Goal: Information Seeking & Learning: Learn about a topic

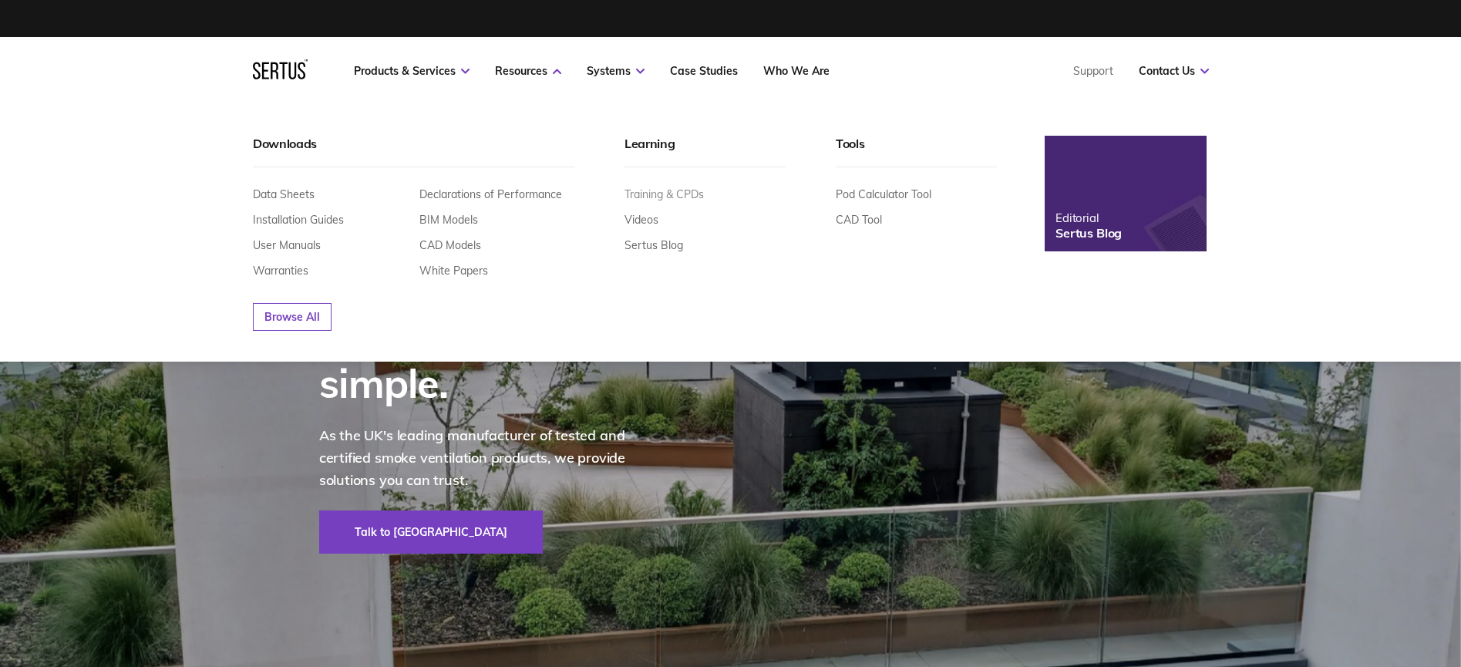
click at [649, 195] on link "Training & CPDs" at bounding box center [663, 194] width 79 height 14
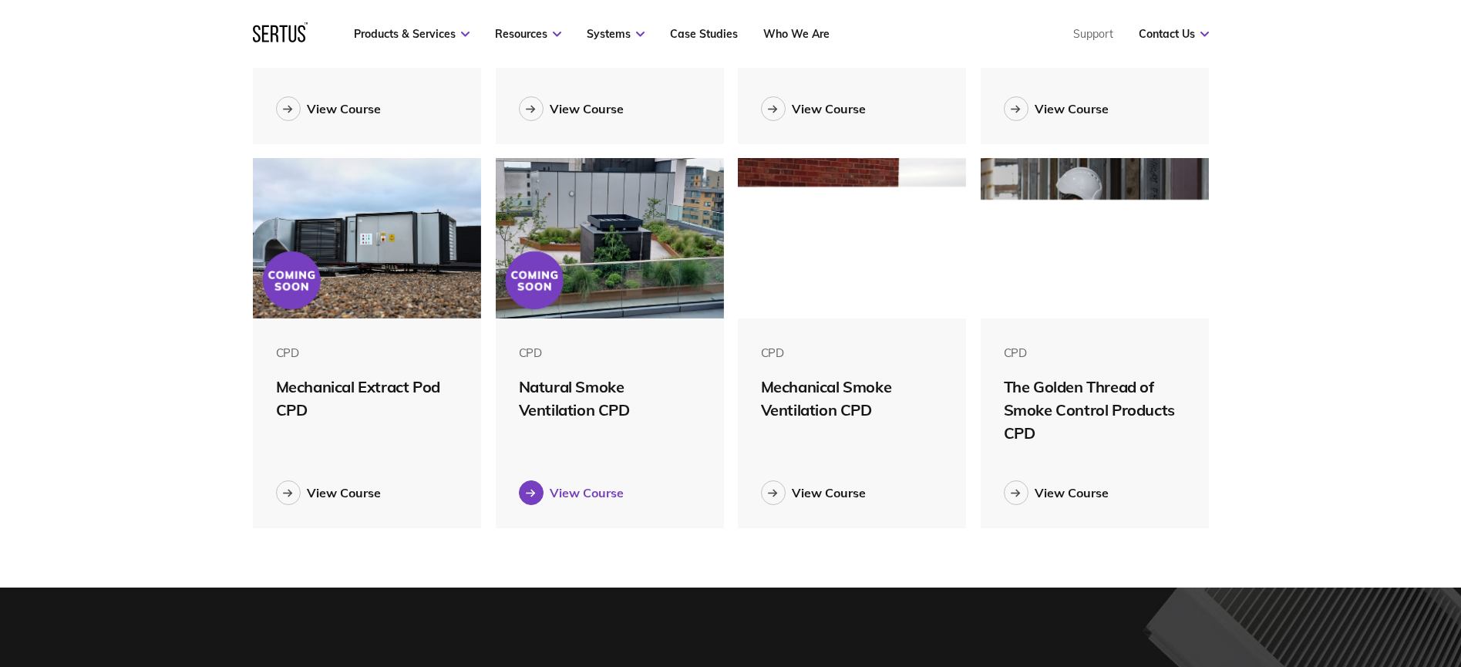
scroll to position [352, 0]
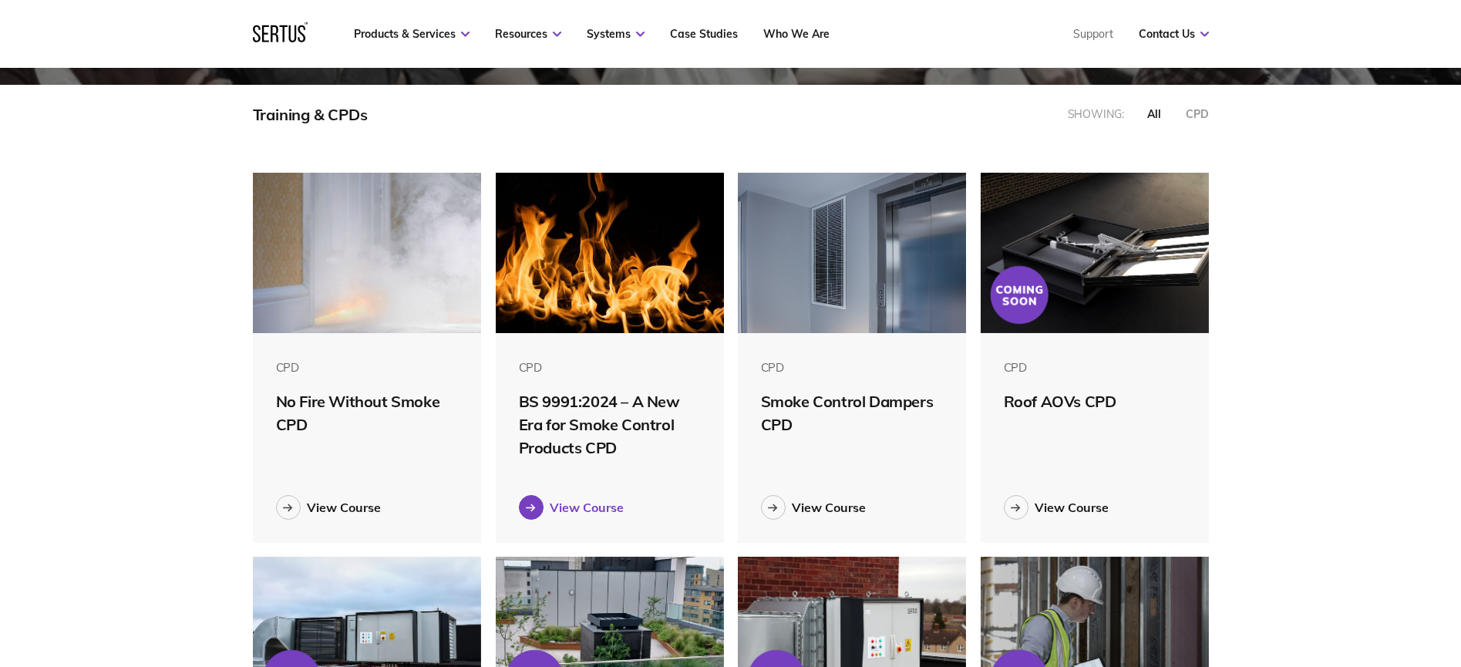
click at [533, 505] on icon at bounding box center [531, 507] width 10 height 8
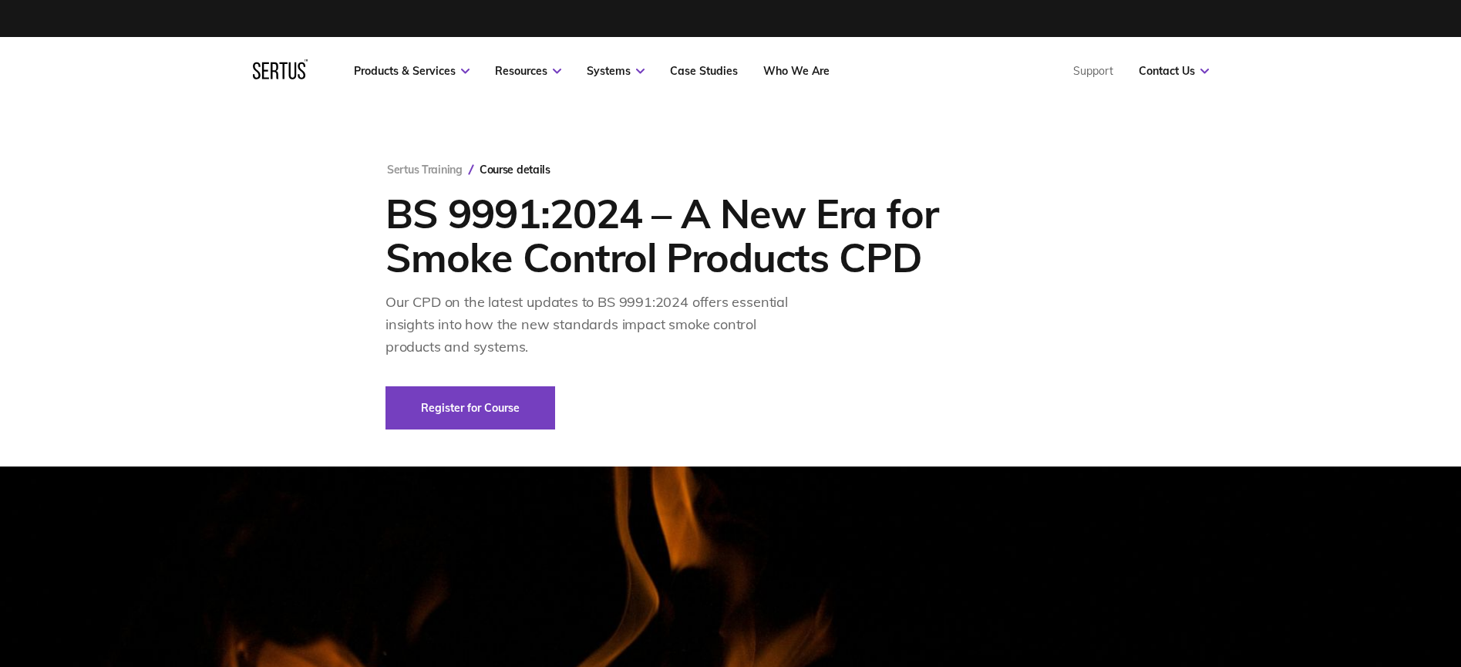
type div "[DATE]"
click at [479, 405] on link "Register for Course" at bounding box center [470, 407] width 170 height 43
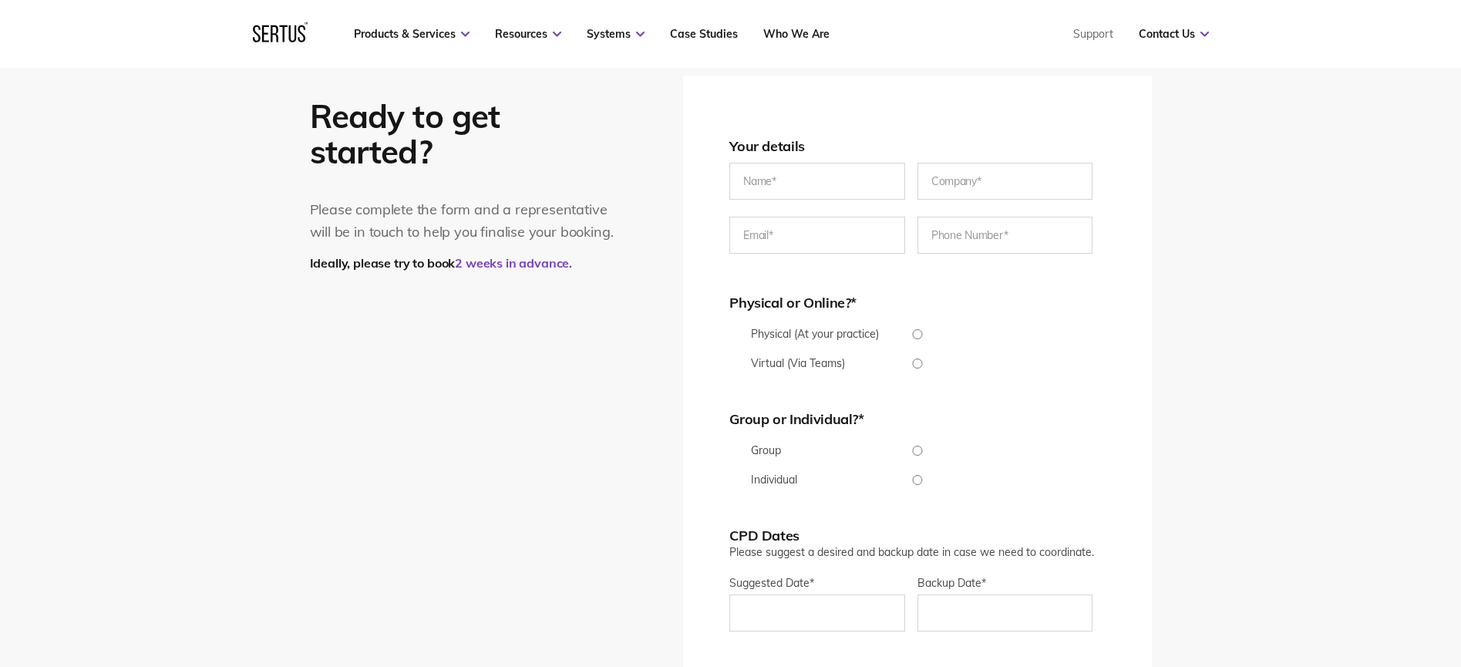
scroll to position [3111, 0]
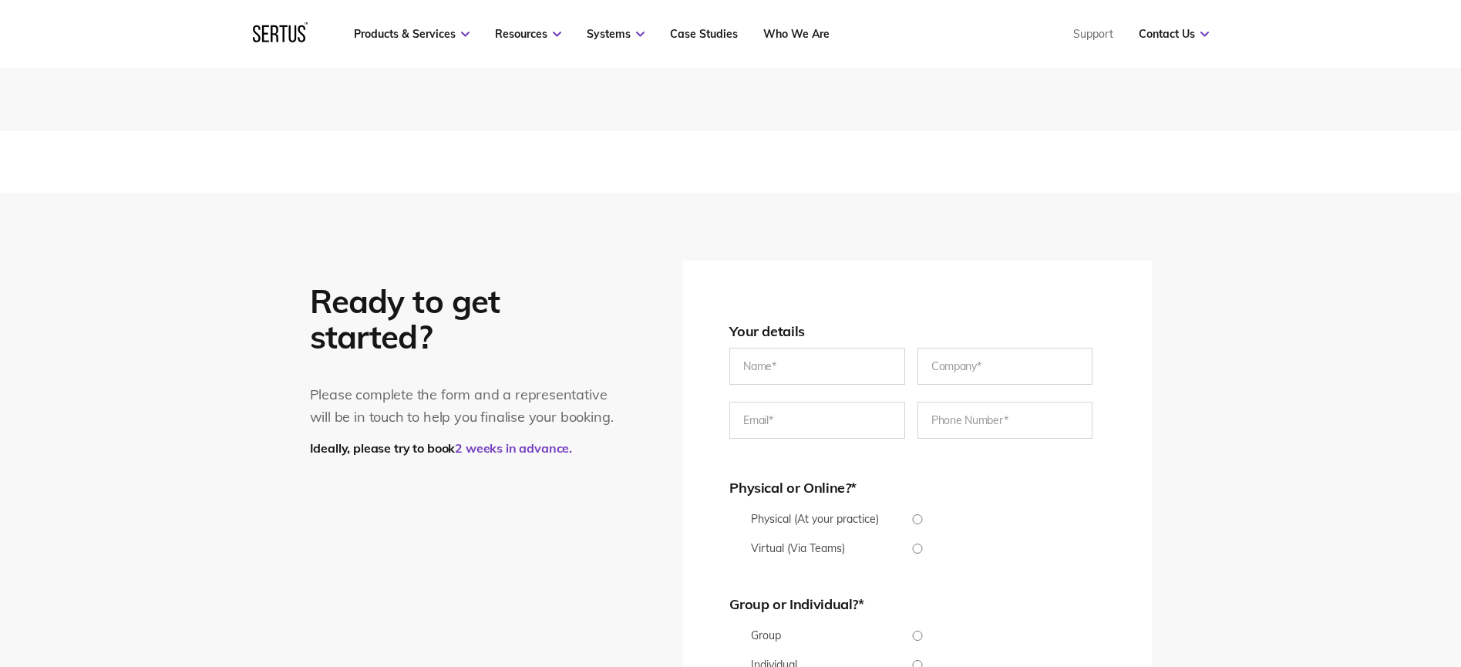
scroll to position [3301, 0]
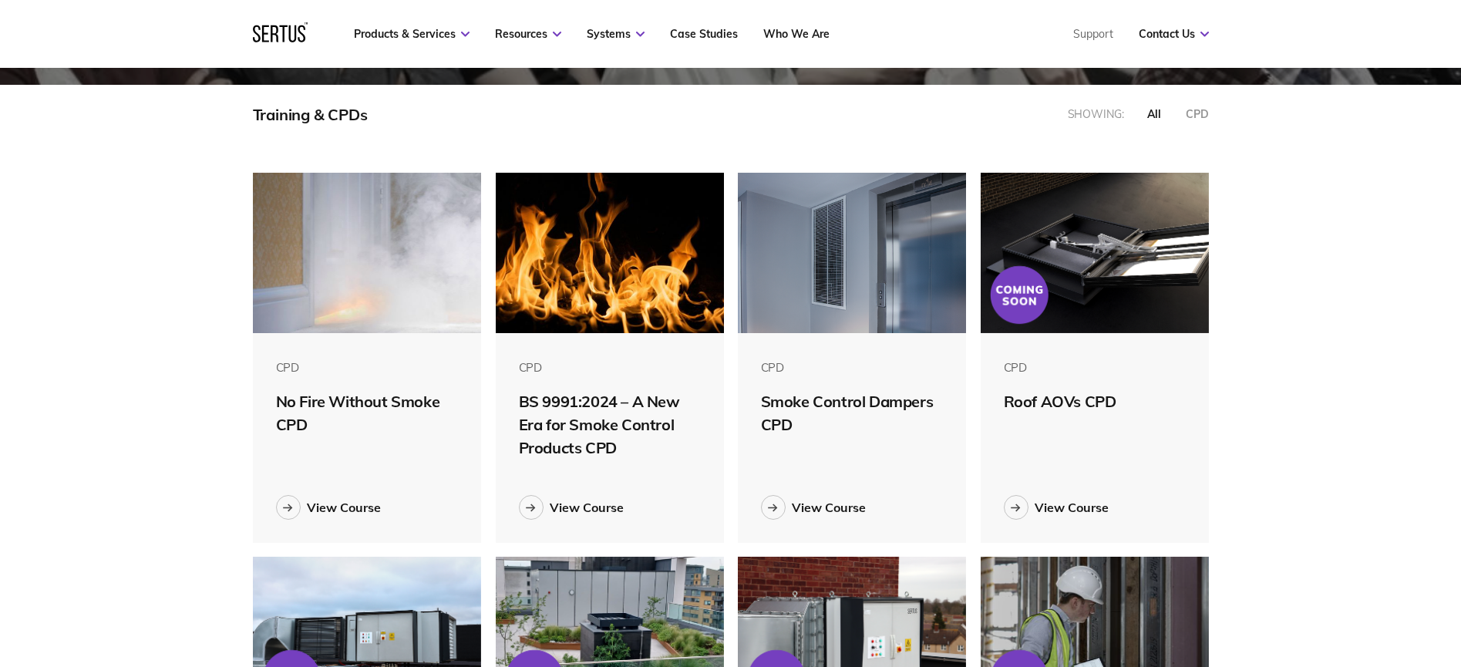
scroll to position [8, 8]
click at [361, 500] on div "View Course" at bounding box center [344, 506] width 74 height 15
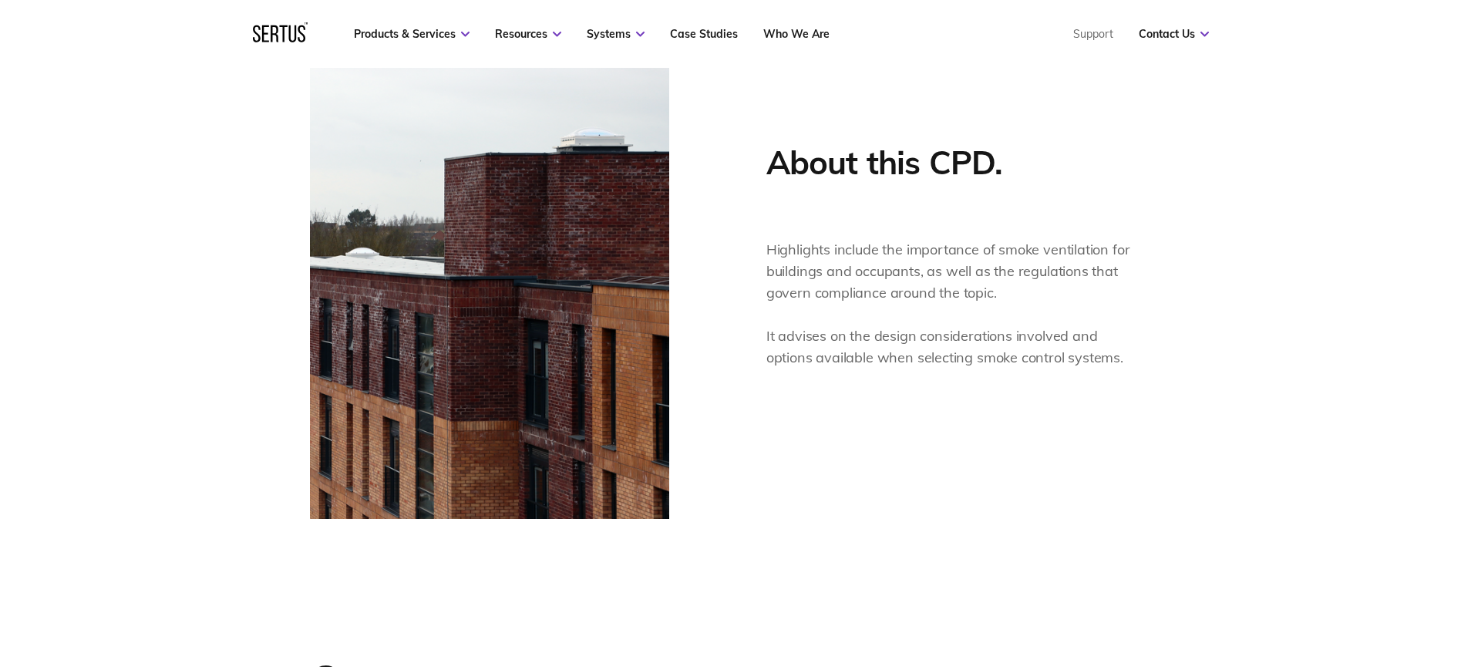
scroll to position [586, 0]
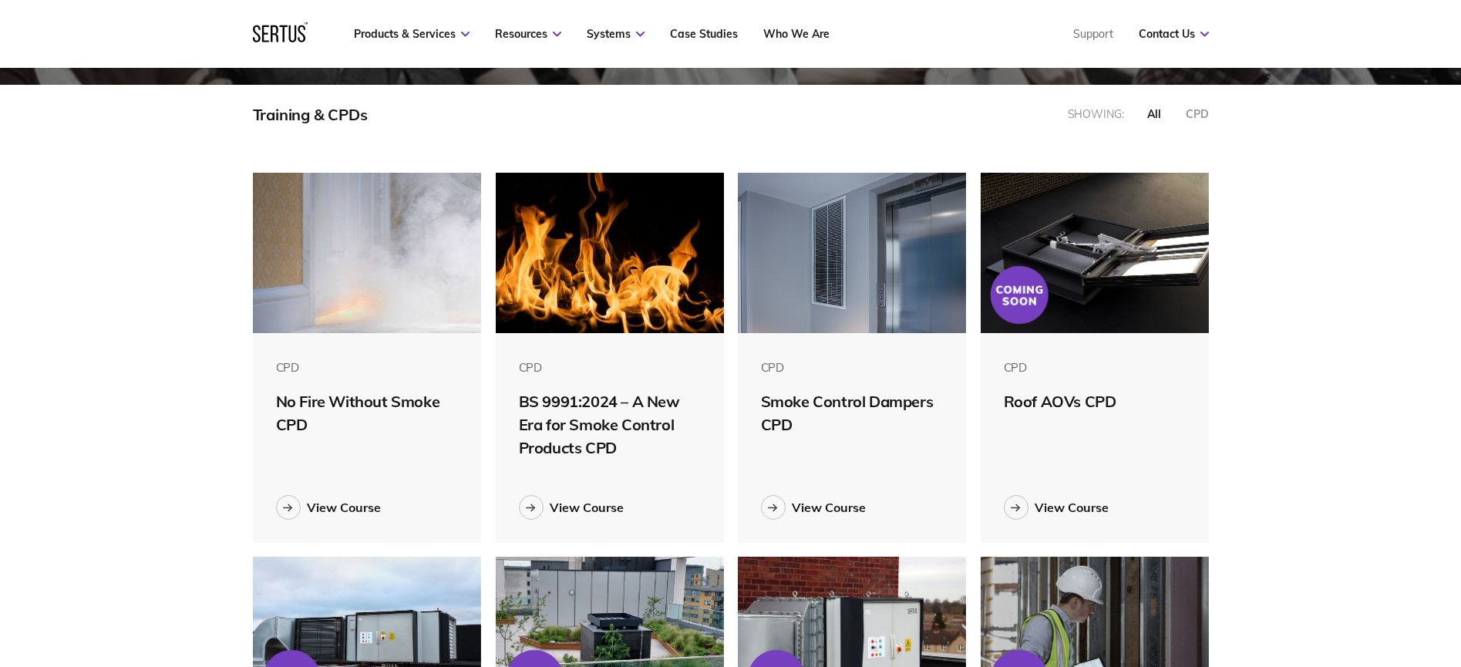
scroll to position [8, 8]
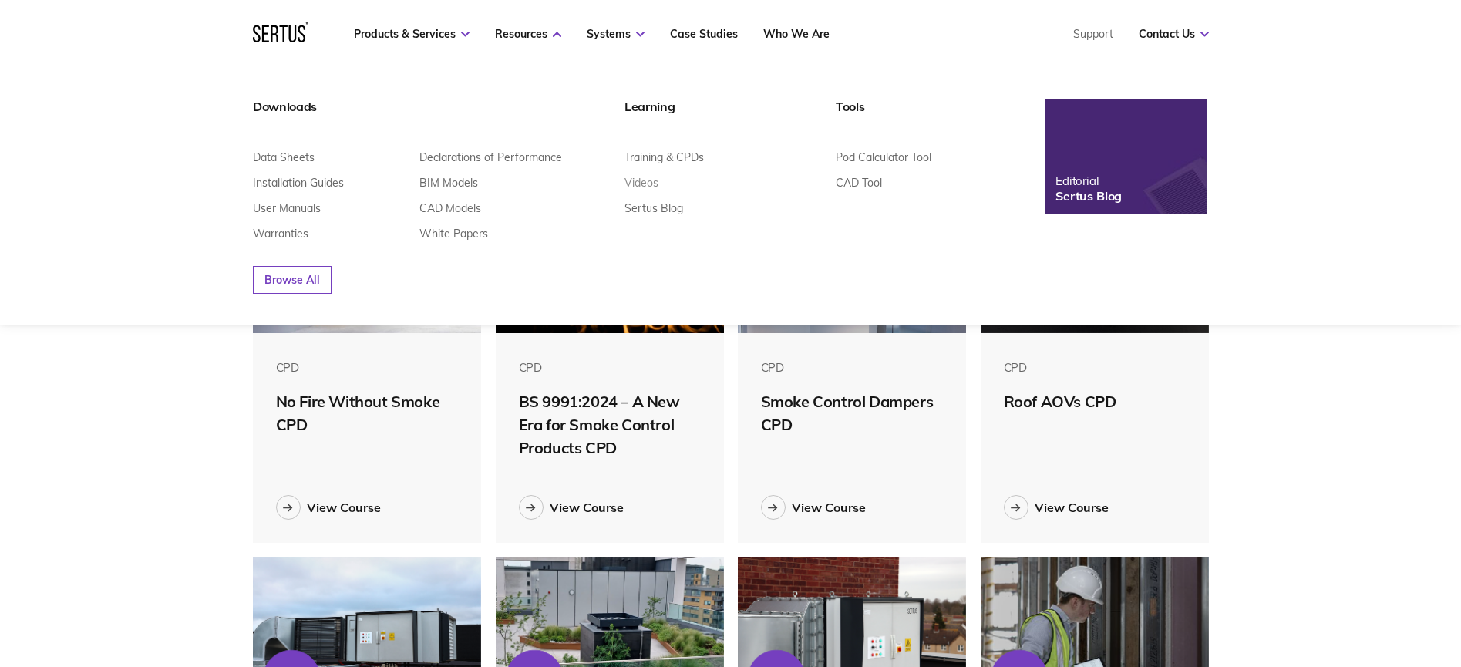
click at [641, 187] on link "Videos" at bounding box center [641, 183] width 34 height 14
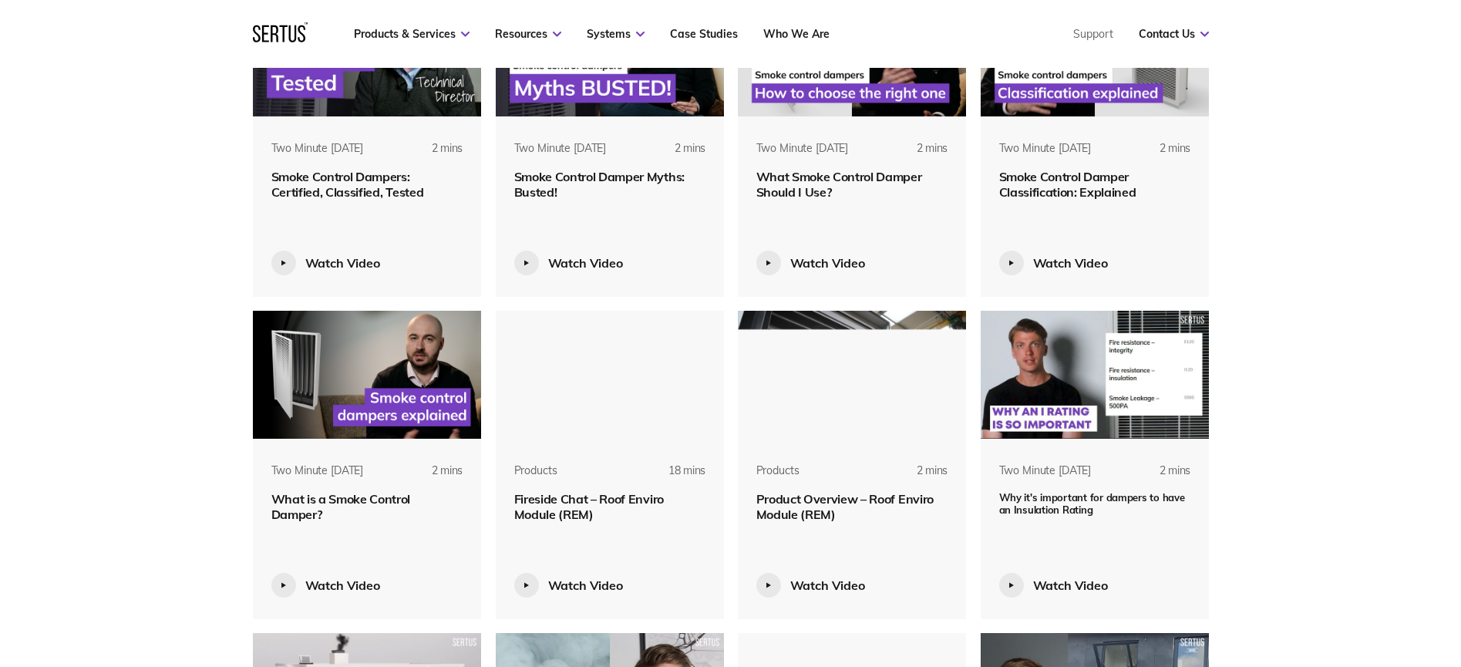
scroll to position [1310, 0]
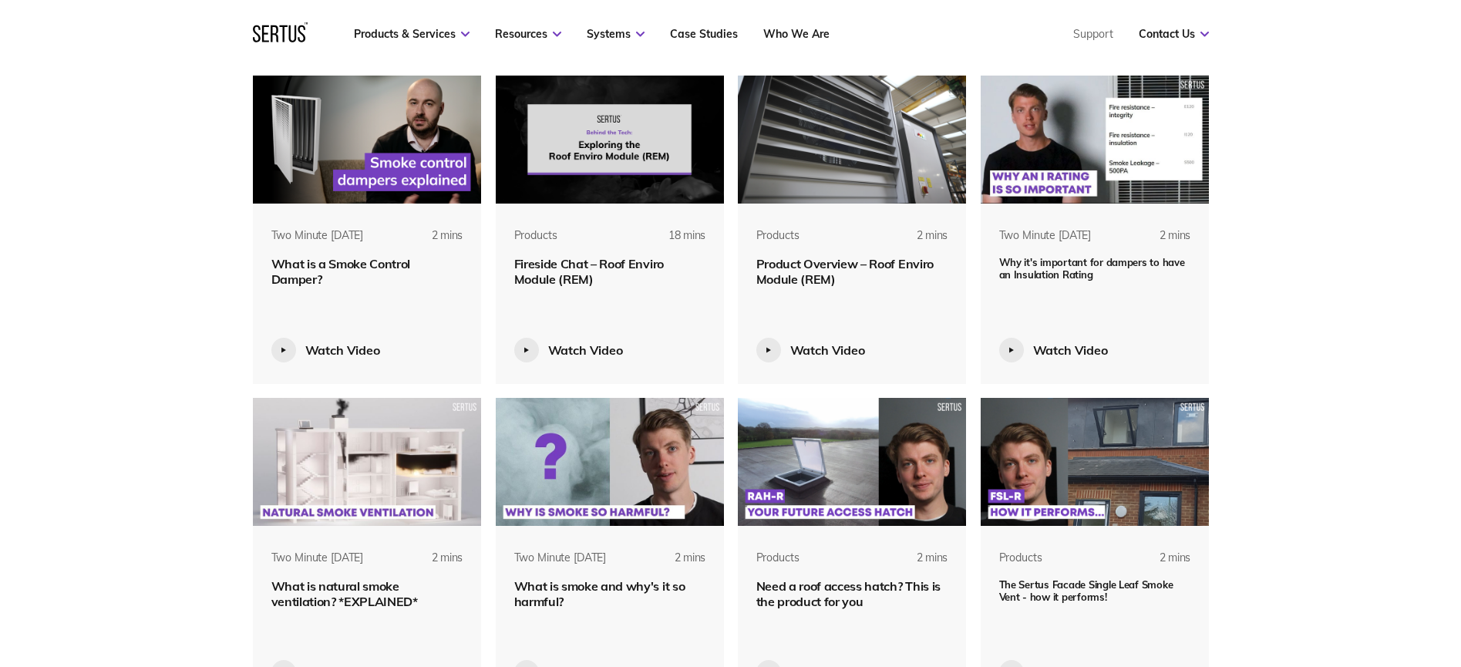
click at [383, 489] on img at bounding box center [367, 462] width 229 height 128
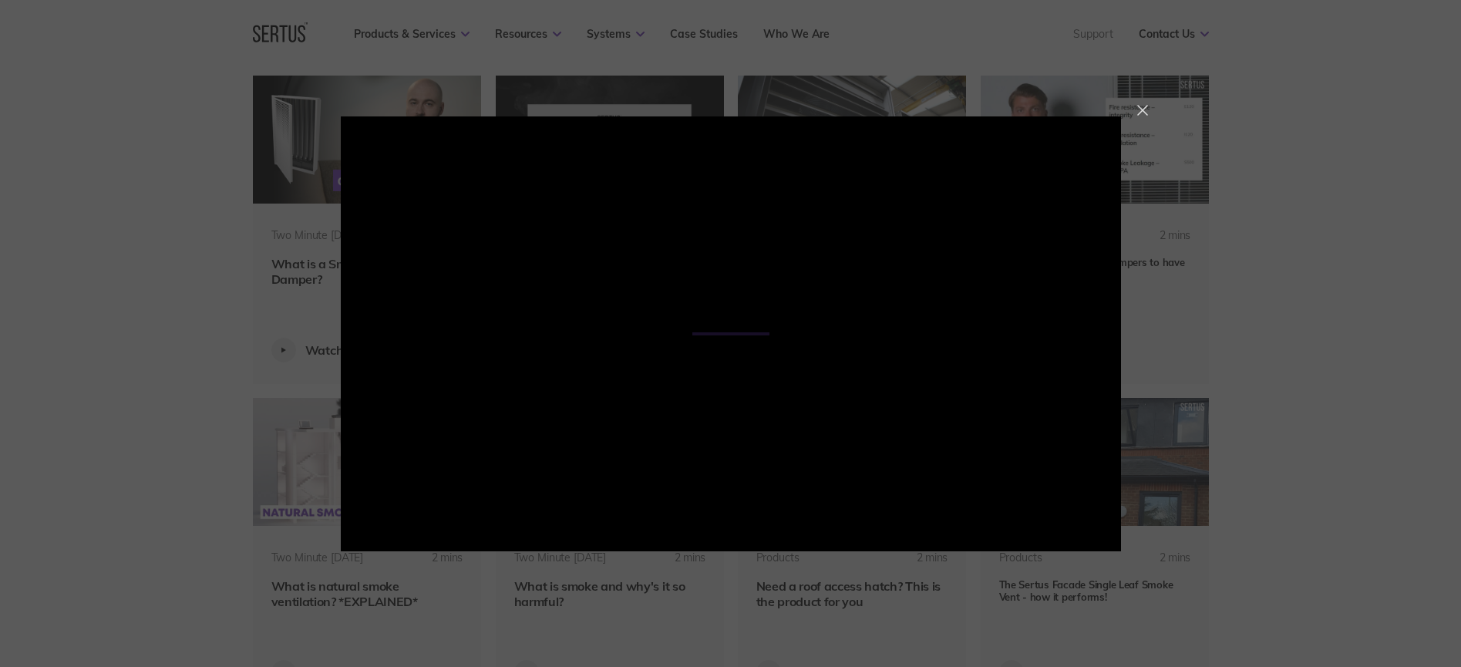
click at [1137, 110] on div at bounding box center [1142, 110] width 11 height 11
